Goal: Information Seeking & Learning: Learn about a topic

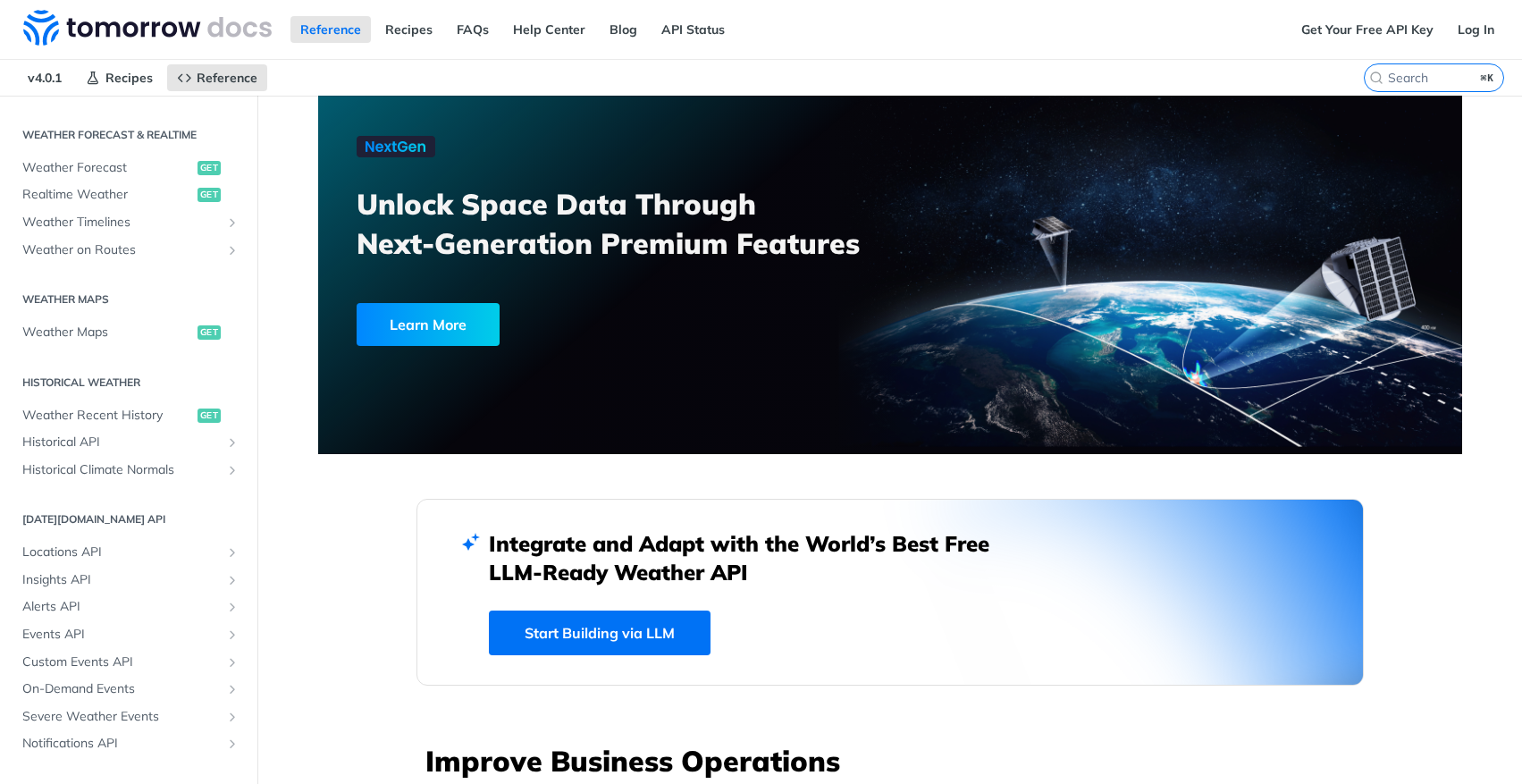
scroll to position [379, 0]
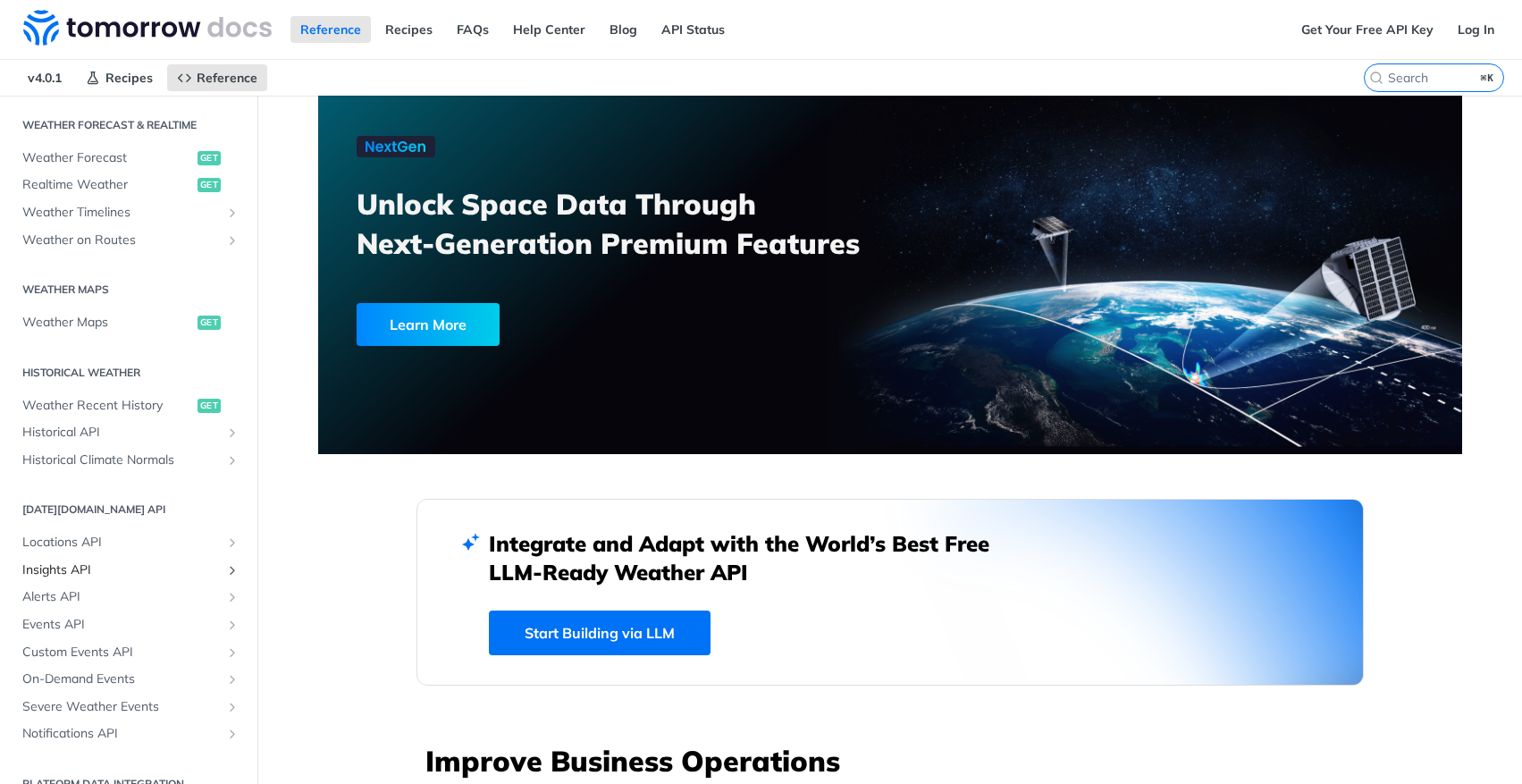
click at [81, 567] on span "Insights API" at bounding box center [121, 570] width 198 height 18
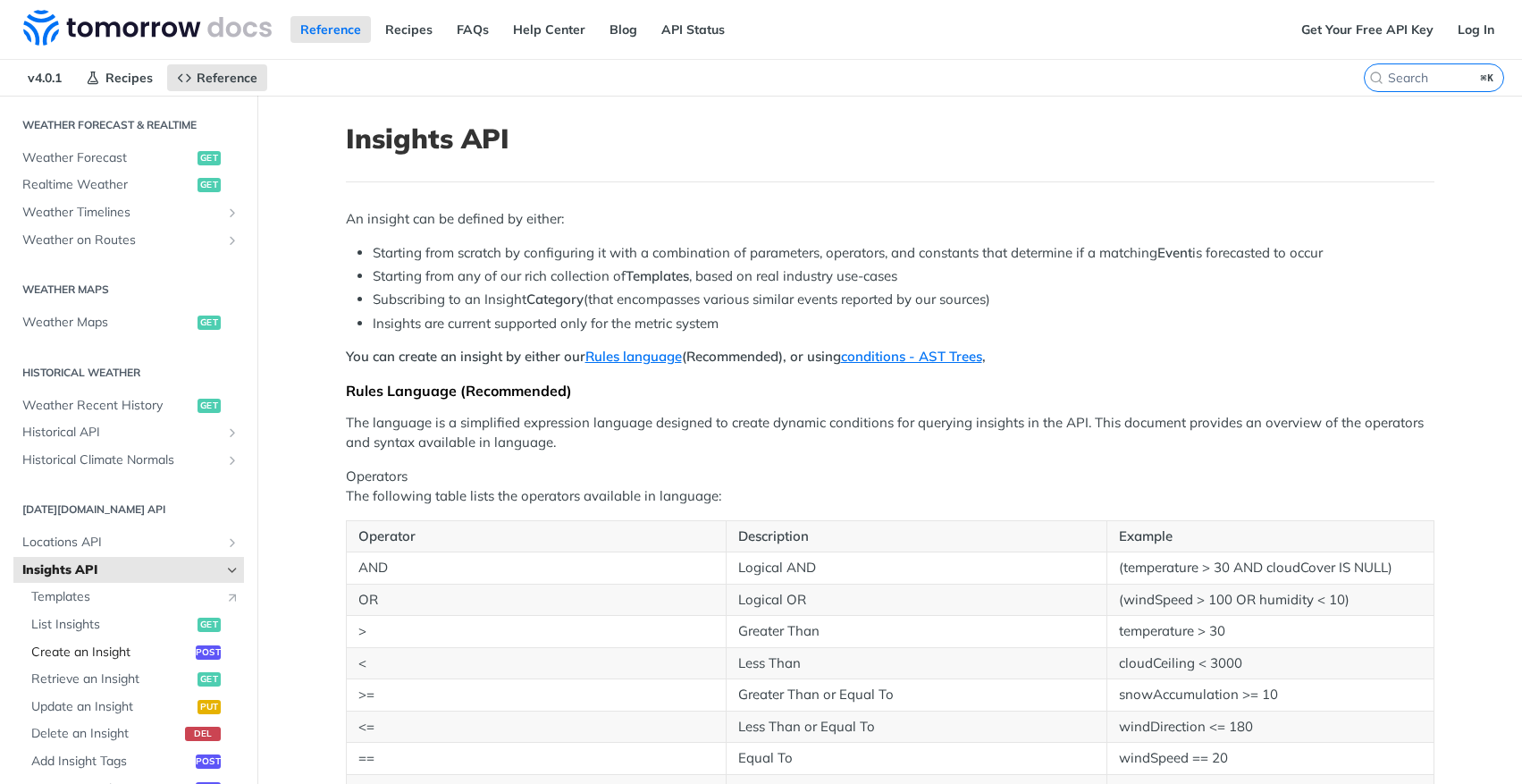
click at [86, 650] on span "Create an Insight" at bounding box center [111, 652] width 160 height 18
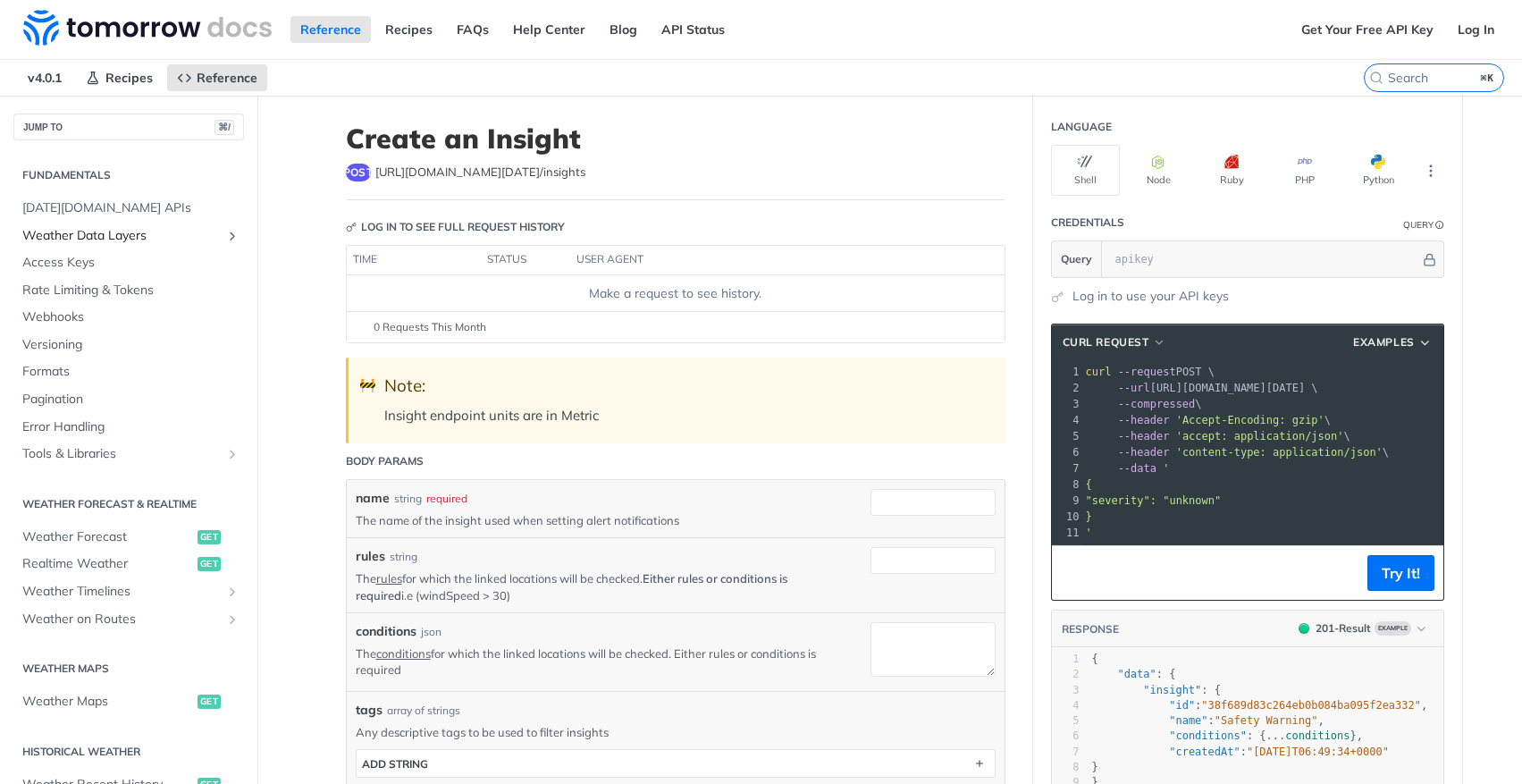
click at [113, 237] on span "Weather Data Layers" at bounding box center [121, 236] width 198 height 18
